Goal: Task Accomplishment & Management: Use online tool/utility

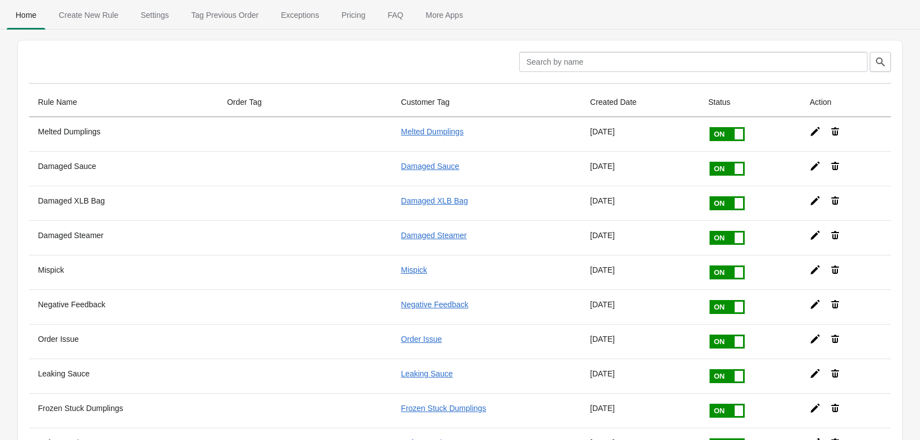
click at [220, 10] on span "Tag Previous Order" at bounding box center [225, 15] width 85 height 20
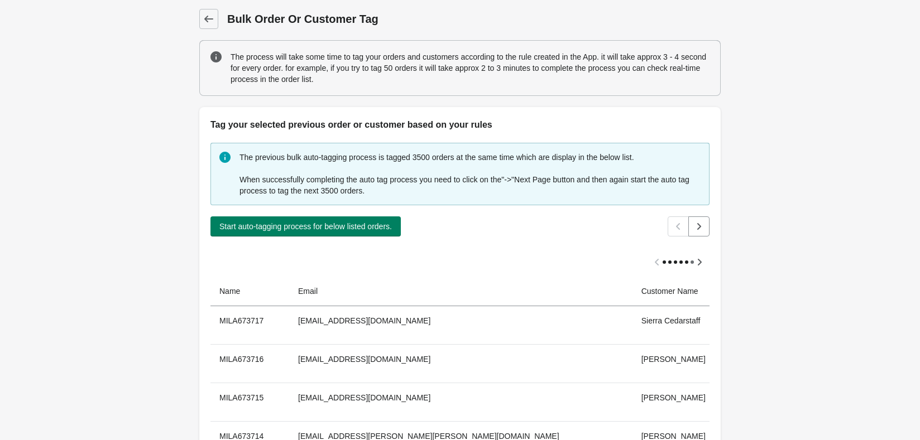
click at [367, 234] on button "Start auto-tagging process for below listed orders." at bounding box center [305, 227] width 190 height 20
click at [0, 0] on div at bounding box center [0, 0] width 0 height 0
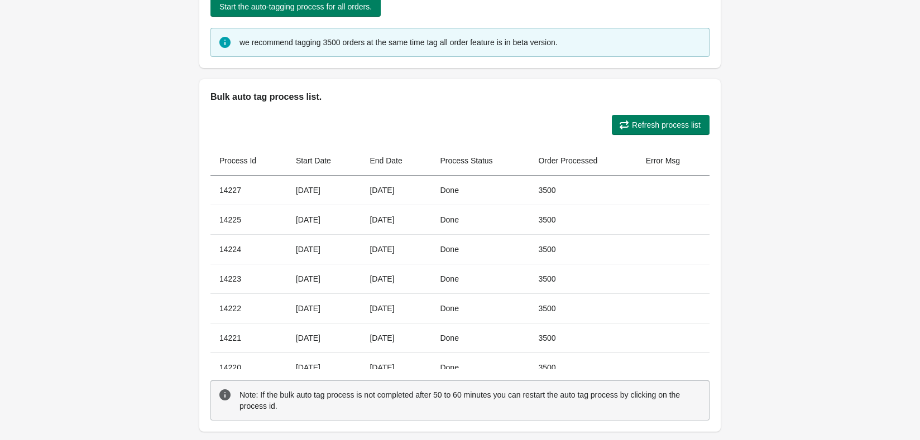
scroll to position [314, 0]
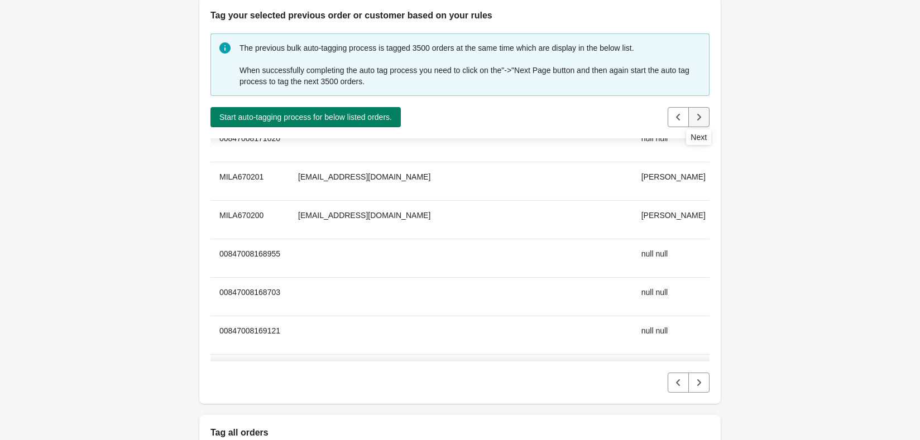
scroll to position [6, 0]
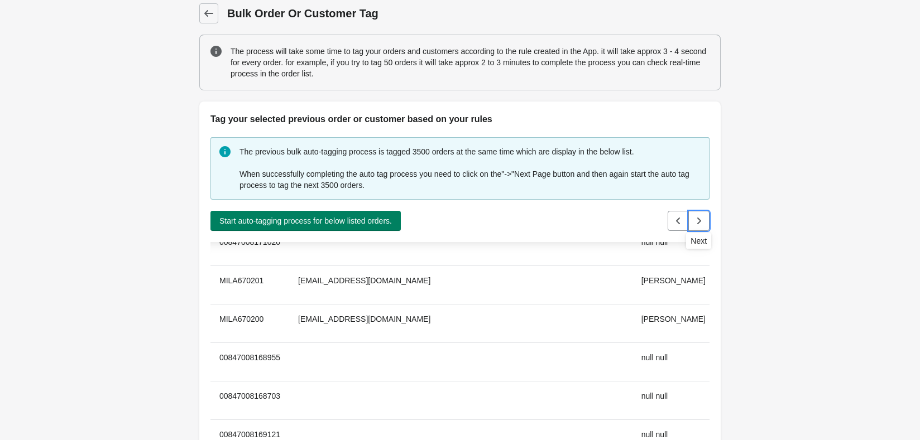
drag, startPoint x: 697, startPoint y: 220, endPoint x: 708, endPoint y: 214, distance: 12.7
click at [697, 220] on icon "Next" at bounding box center [698, 220] width 11 height 11
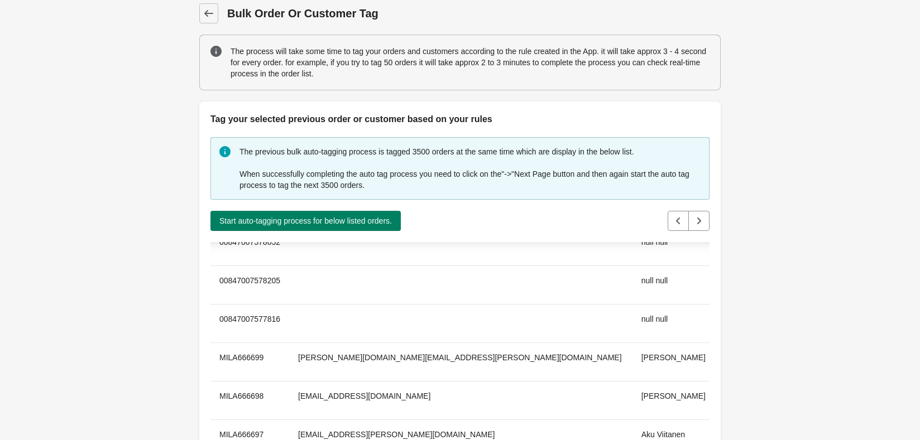
click at [359, 218] on span "Start auto-tagging process for below listed orders." at bounding box center [305, 221] width 172 height 9
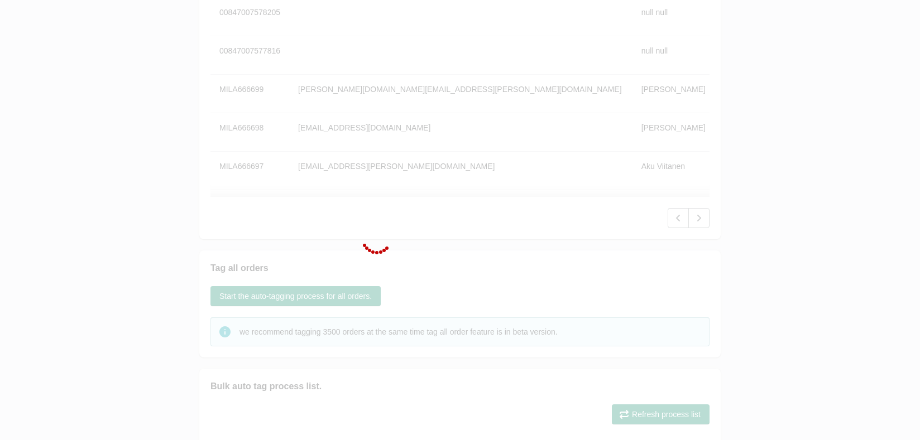
scroll to position [415, 0]
